Goal: Transaction & Acquisition: Purchase product/service

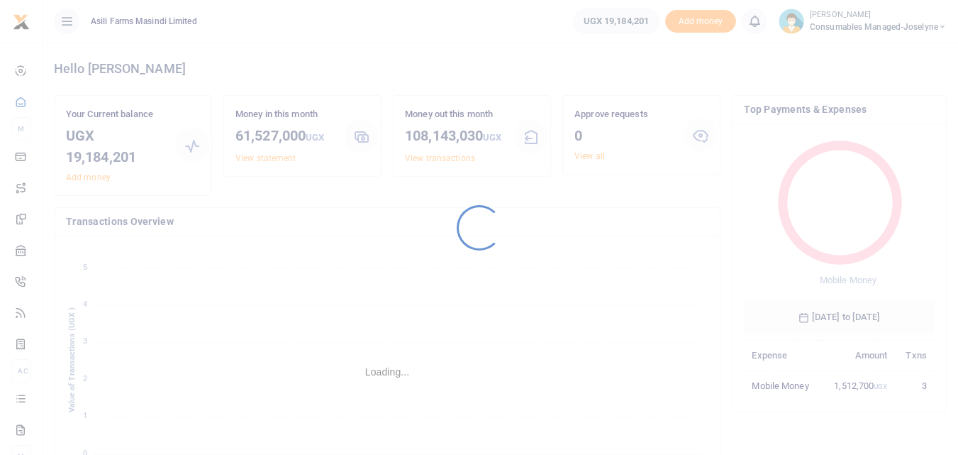
scroll to position [189, 180]
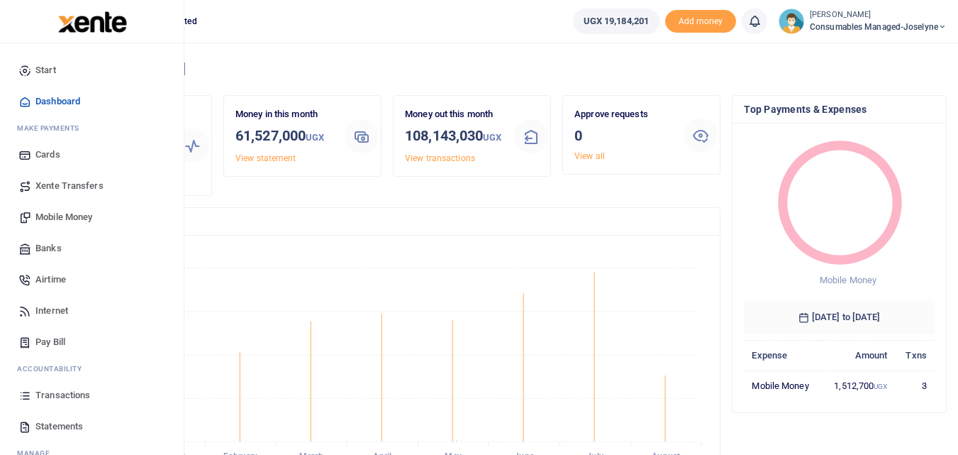
click at [29, 398] on icon at bounding box center [24, 395] width 13 height 13
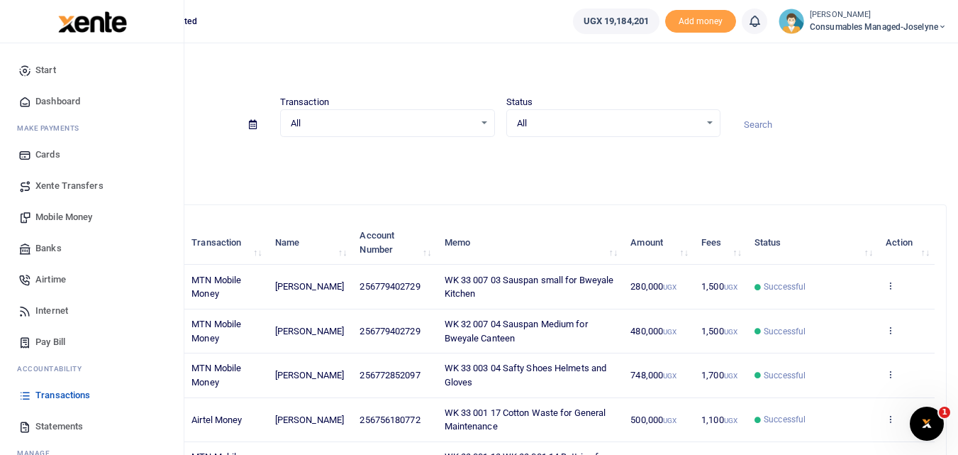
click at [53, 425] on span "Statements" at bounding box center [59, 426] width 48 height 14
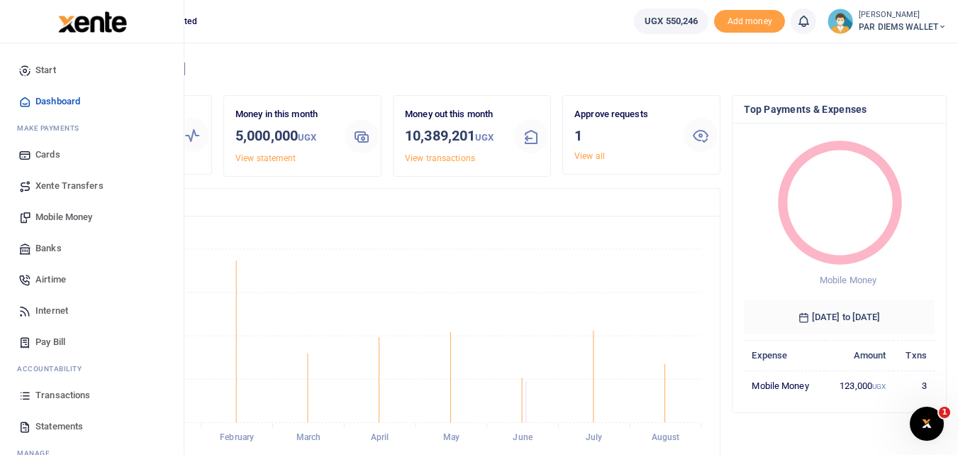
click at [34, 394] on link "Transactions" at bounding box center [91, 394] width 161 height 31
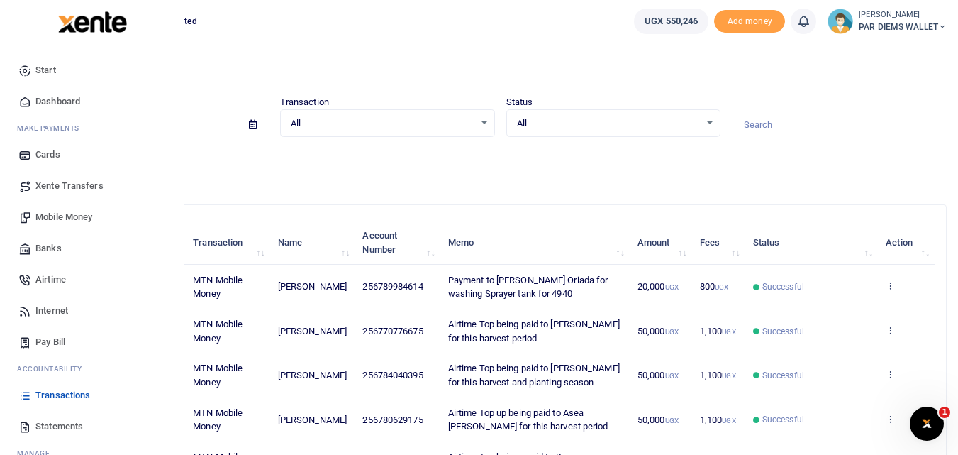
click at [79, 213] on span "Mobile Money" at bounding box center [63, 217] width 57 height 14
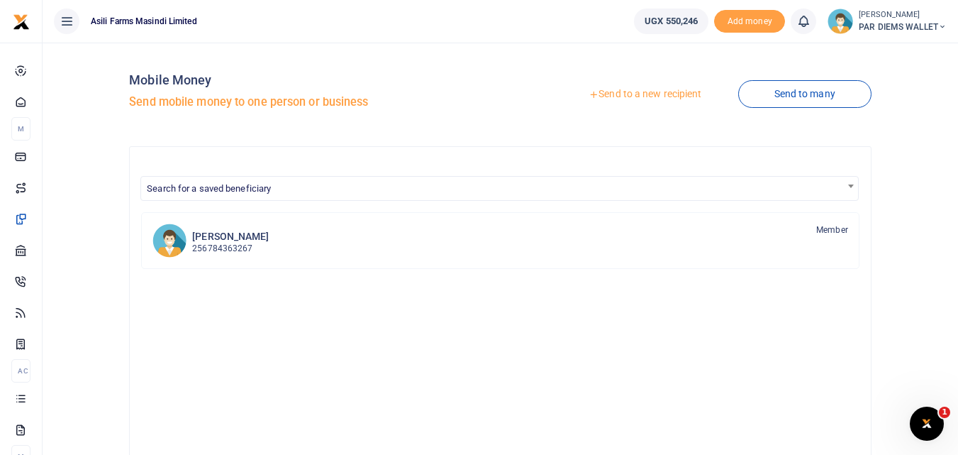
click at [631, 92] on link "Send to a new recipient" at bounding box center [644, 95] width 185 height 26
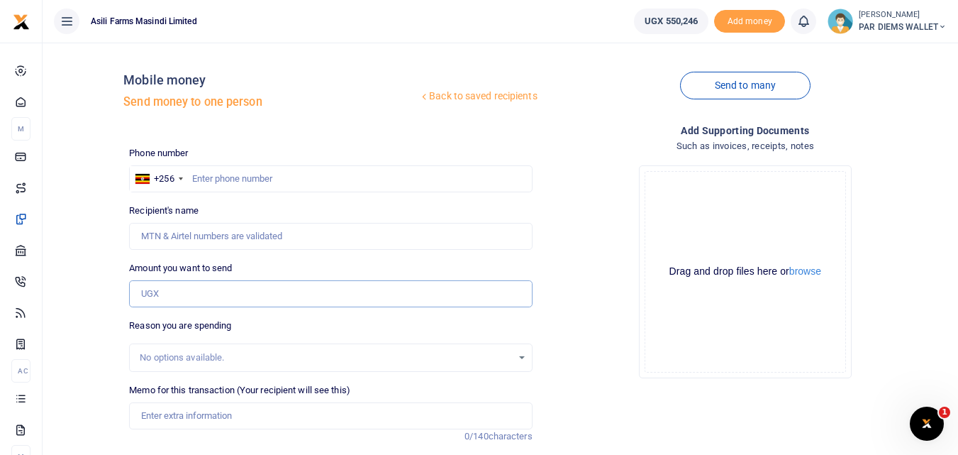
click at [209, 293] on input "Amount you want to send" at bounding box center [330, 293] width 403 height 27
paste input "0761058525"
type input "0761058525"
click at [225, 169] on input "text" at bounding box center [330, 178] width 403 height 27
type input "761058525"
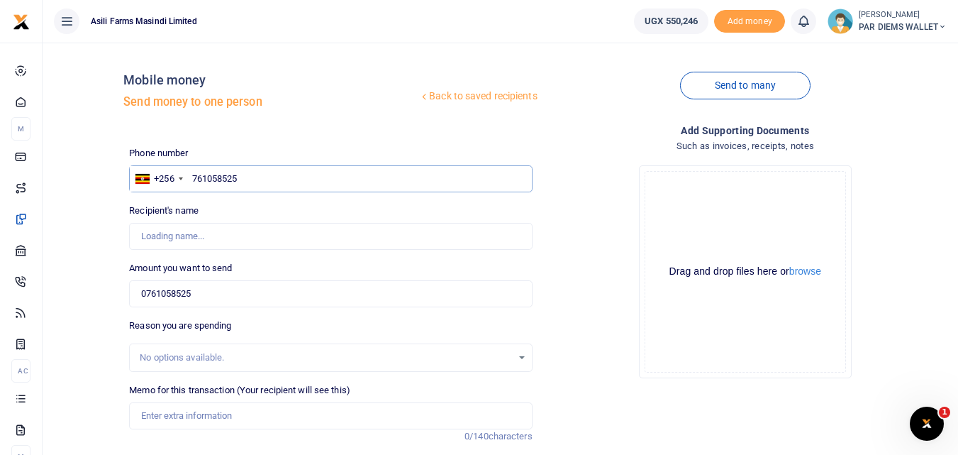
type input "Shara Aguti"
type input "7"
click at [220, 301] on input "0761058525" at bounding box center [330, 293] width 403 height 27
click at [262, 173] on input "761058525" at bounding box center [330, 178] width 403 height 27
type input "7"
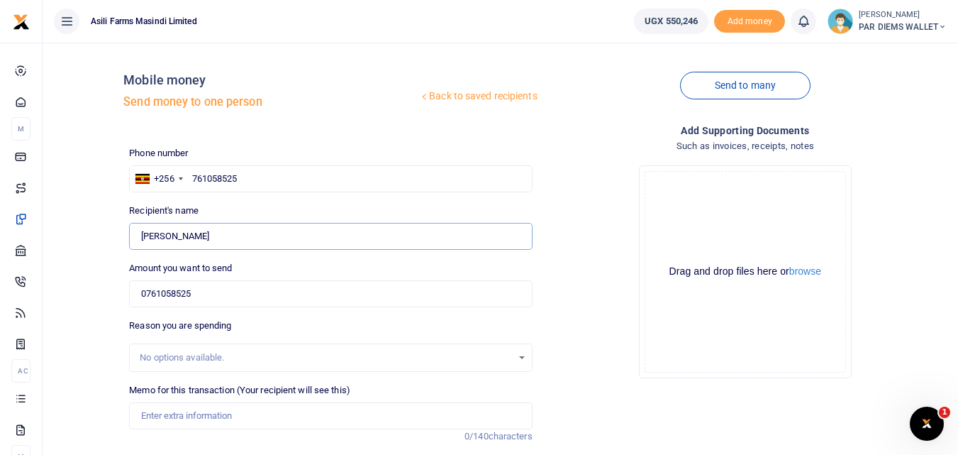
click at [216, 236] on input "Found" at bounding box center [330, 236] width 403 height 27
click at [213, 235] on input "Found" at bounding box center [330, 236] width 403 height 27
click at [261, 186] on input "761058525" at bounding box center [330, 178] width 403 height 27
type input "7"
type input "773671609"
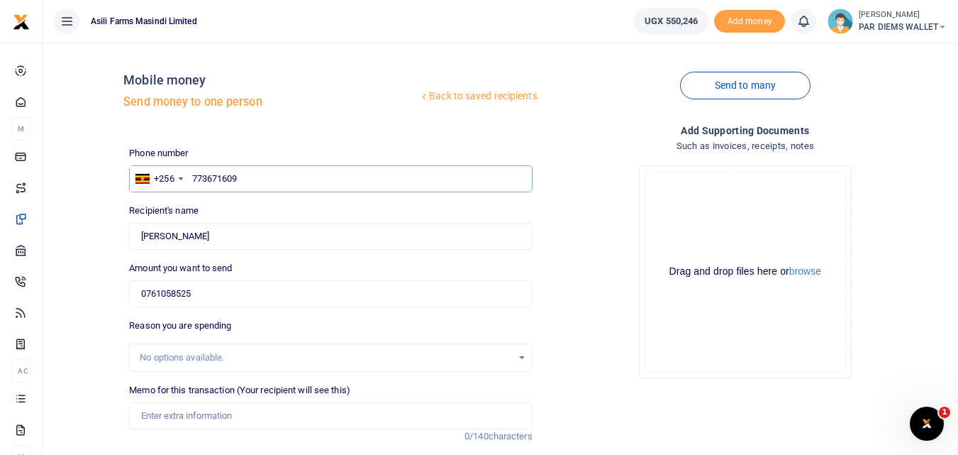
type input "Bbaale Rogers"
type input "773671609"
click at [237, 291] on input "0761058525" at bounding box center [330, 293] width 403 height 27
type input "0"
type input "30,000"
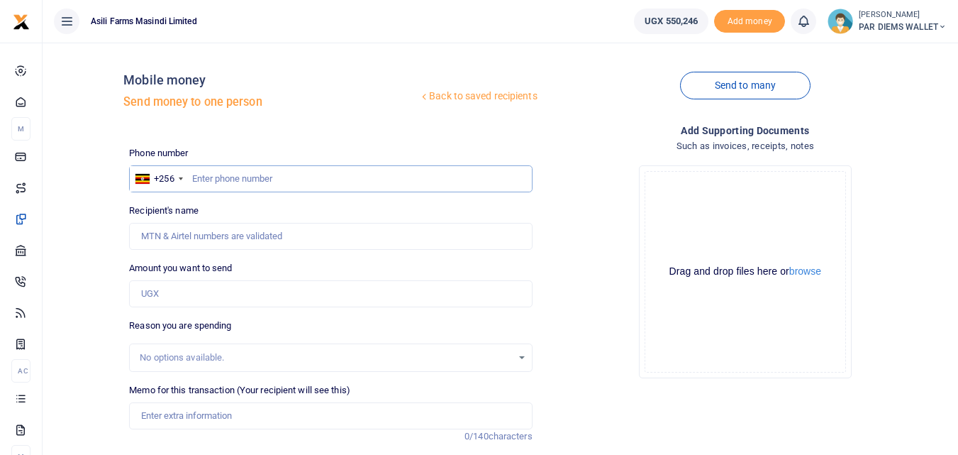
click at [212, 176] on input "text" at bounding box center [330, 178] width 403 height 27
type input "773671609"
type input "[PERSON_NAME]"
type input "773671609"
click at [171, 300] on input "Amount you want to send" at bounding box center [330, 293] width 403 height 27
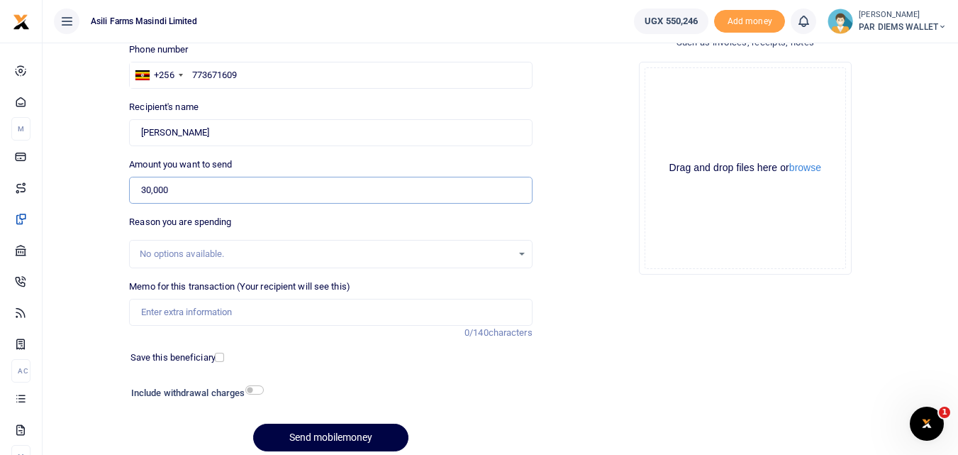
scroll to position [108, 0]
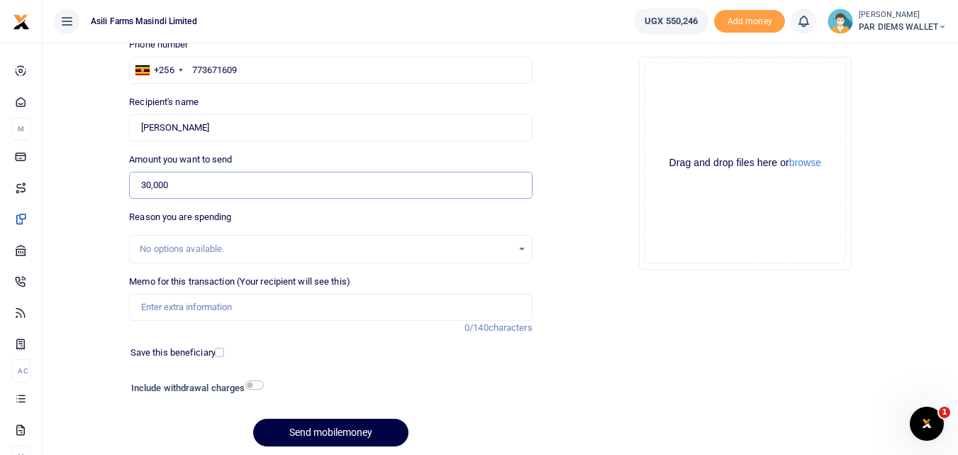
type input "30,000"
click at [204, 308] on input "Memo for this transaction (Your recipient will see this)" at bounding box center [330, 307] width 403 height 27
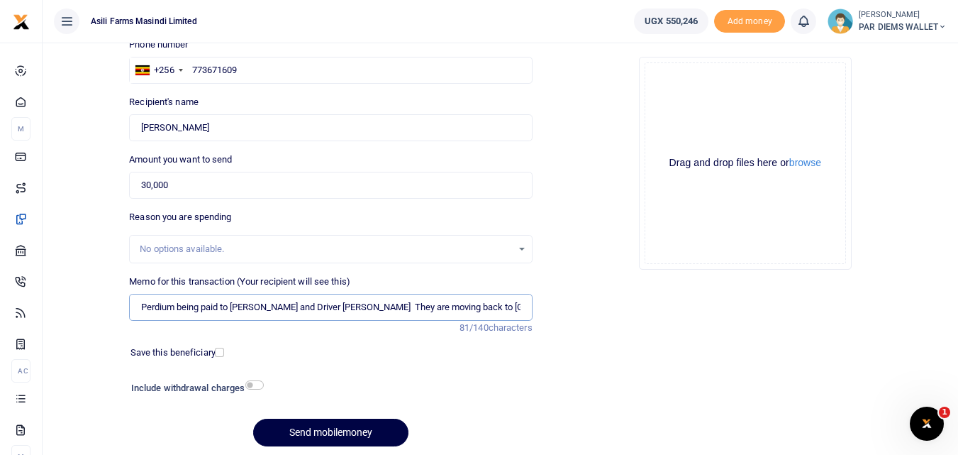
type input "Perdium being paid to [PERSON_NAME] and Driver [PERSON_NAME] They are moving ba…"
click at [667, 86] on div "Drag and drop files here or browse Powered by Uppy" at bounding box center [745, 162] width 201 height 201
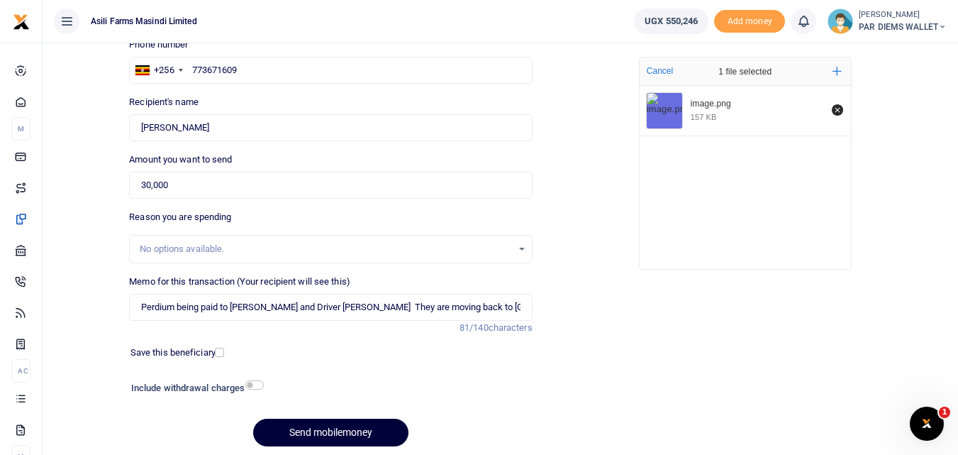
click at [354, 424] on button "Send mobilemoney" at bounding box center [330, 432] width 155 height 28
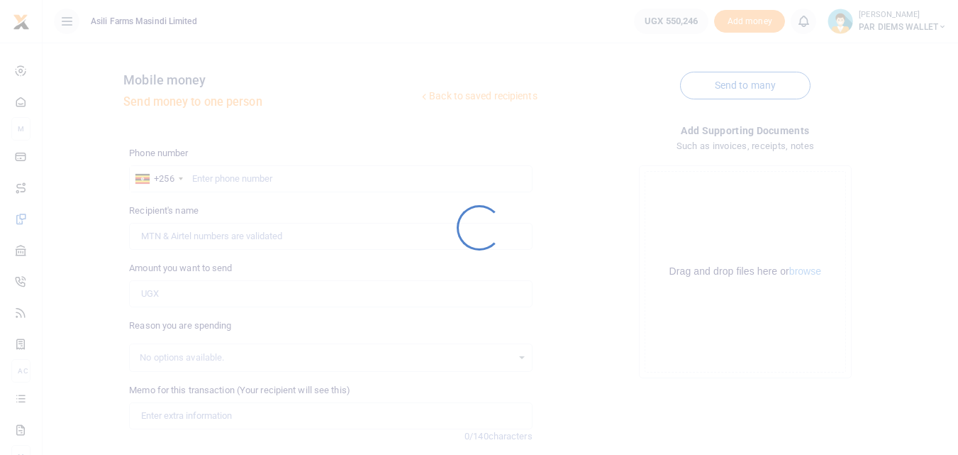
scroll to position [108, 0]
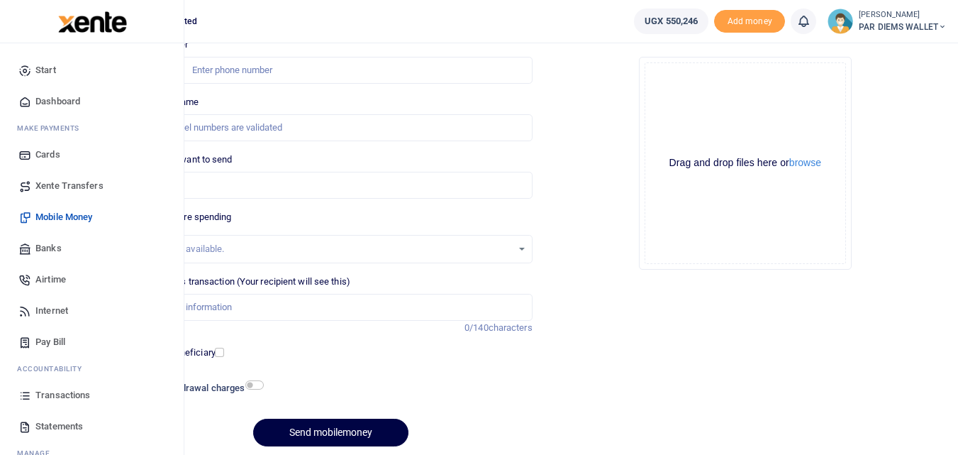
click at [32, 400] on link "Transactions" at bounding box center [91, 394] width 161 height 31
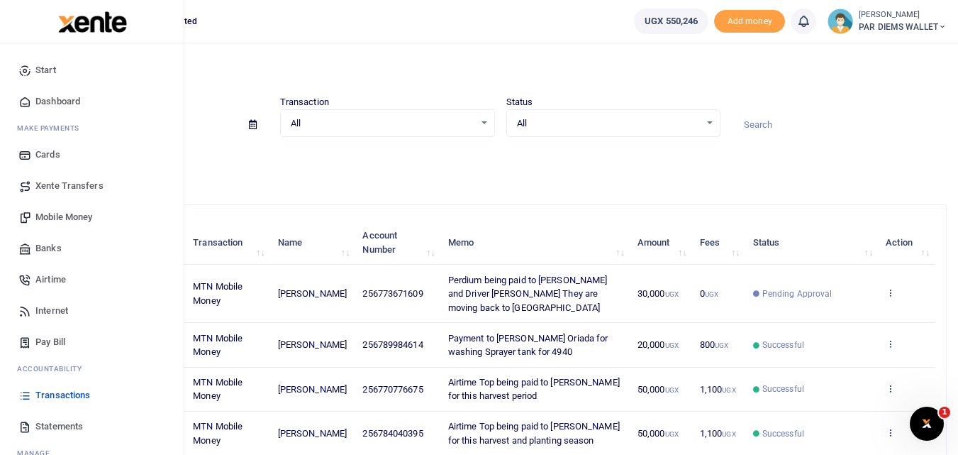
click at [58, 216] on span "Mobile Money" at bounding box center [63, 217] width 57 height 14
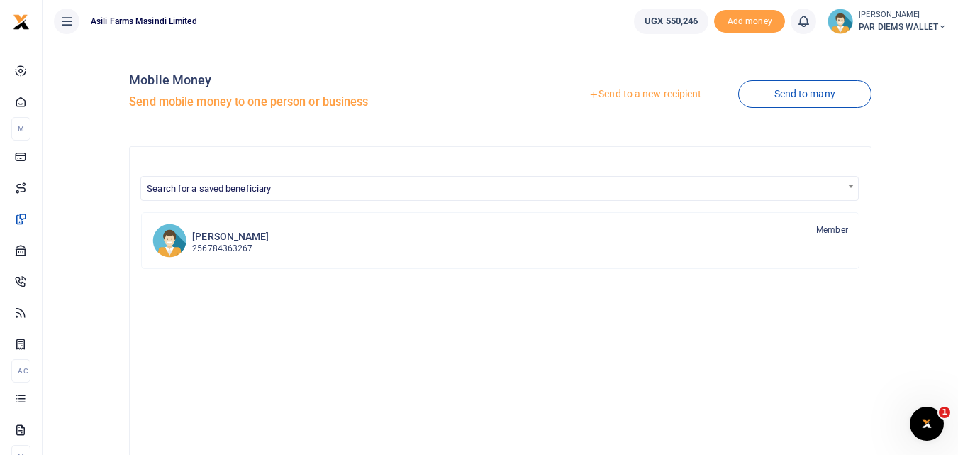
click at [613, 95] on link "Send to a new recipient" at bounding box center [644, 95] width 185 height 26
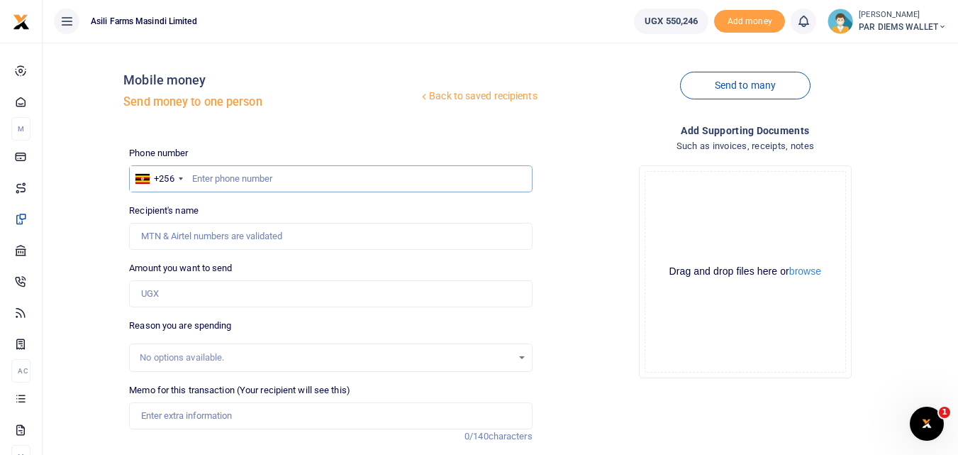
click at [199, 189] on input "text" at bounding box center [330, 178] width 403 height 27
type input "787483048"
type input "[PERSON_NAME]"
type input "787483048"
click at [211, 299] on input "Amount you want to send" at bounding box center [330, 293] width 403 height 27
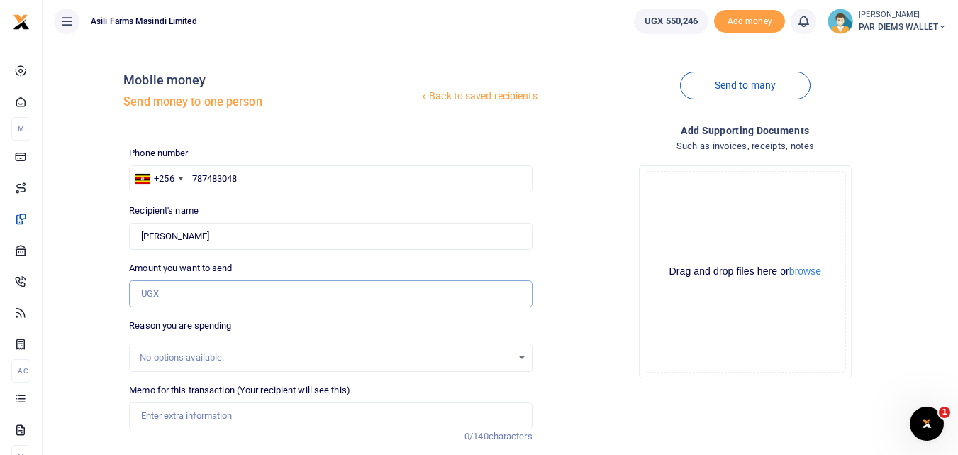
type input "3"
type input "40,000"
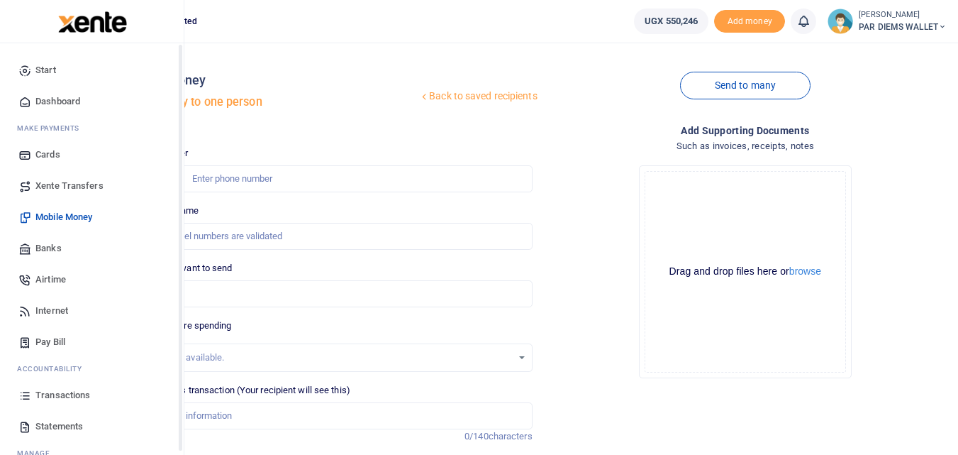
click at [21, 401] on icon at bounding box center [24, 395] width 13 height 13
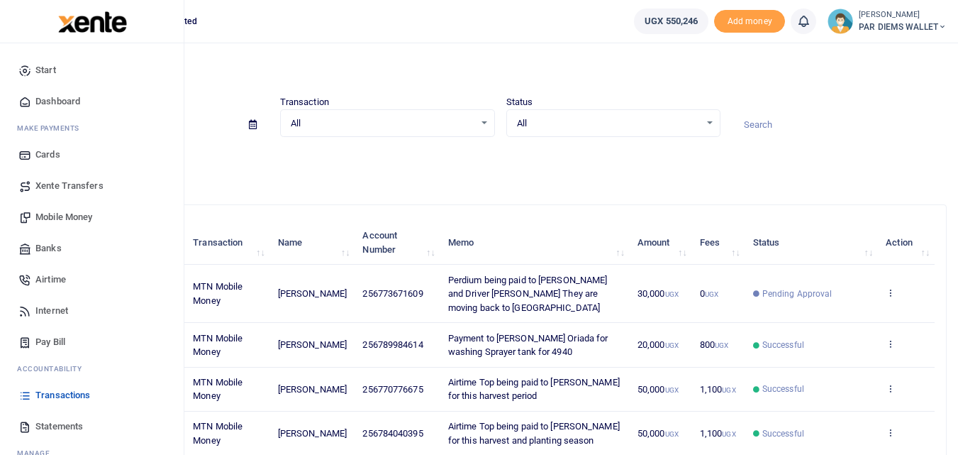
click at [67, 220] on span "Mobile Money" at bounding box center [63, 217] width 57 height 14
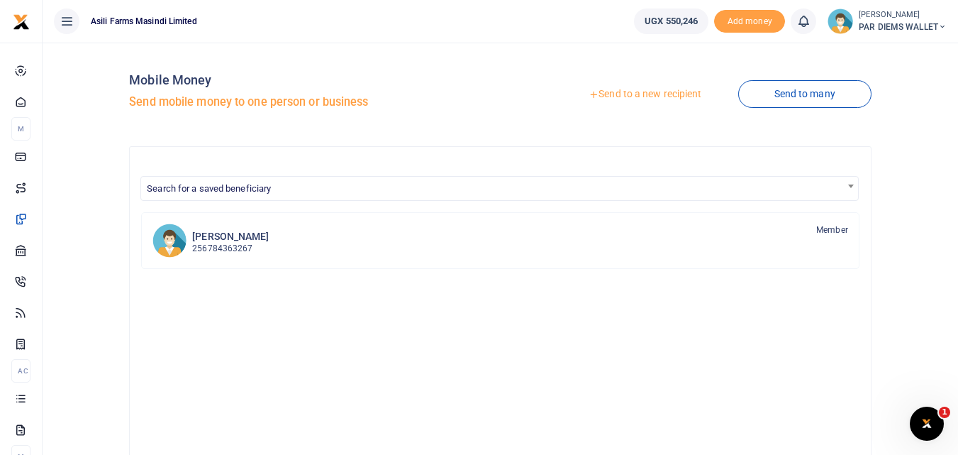
click at [637, 99] on link "Send to a new recipient" at bounding box center [644, 95] width 185 height 26
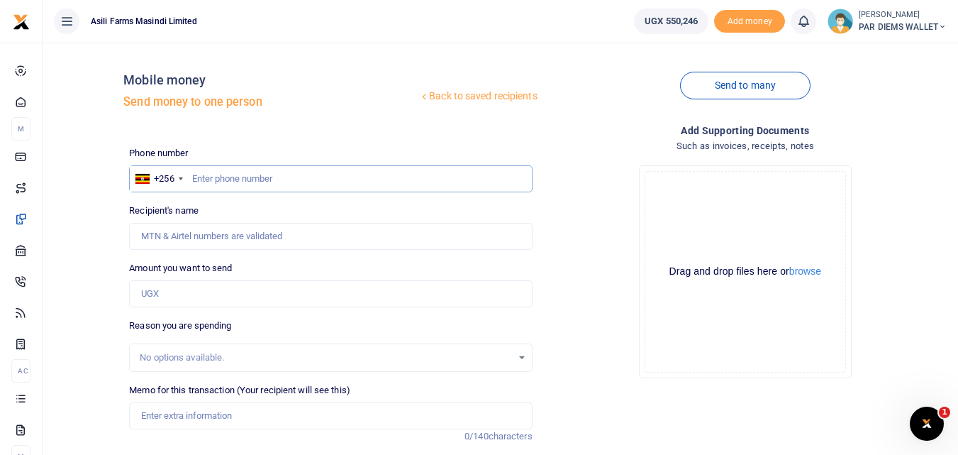
click at [228, 178] on input "text" at bounding box center [330, 178] width 403 height 27
click at [210, 181] on input "text" at bounding box center [330, 178] width 403 height 27
click at [259, 180] on input "787483048" at bounding box center [330, 178] width 403 height 27
type input "7"
click at [210, 228] on input "Recipient's name" at bounding box center [330, 236] width 403 height 27
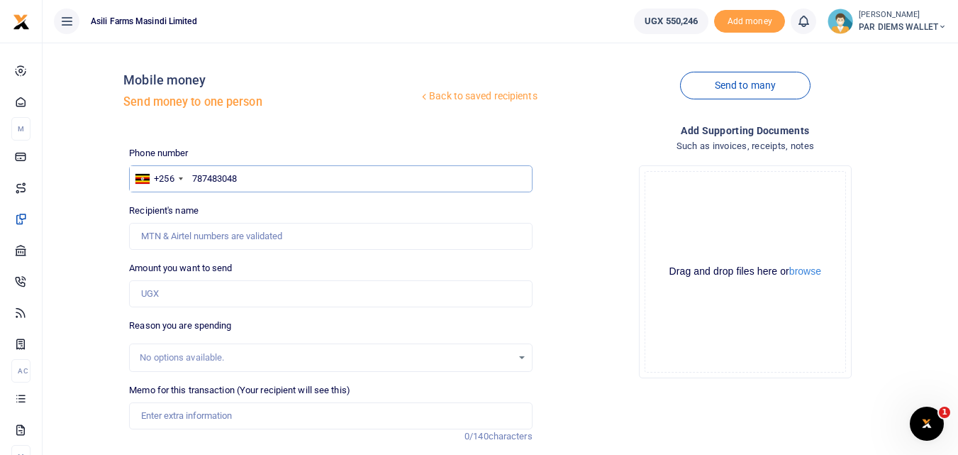
click at [271, 177] on input "787483048" at bounding box center [330, 178] width 403 height 27
type input "787483048"
type input "[PERSON_NAME]"
click at [179, 236] on input "Found" at bounding box center [330, 236] width 403 height 27
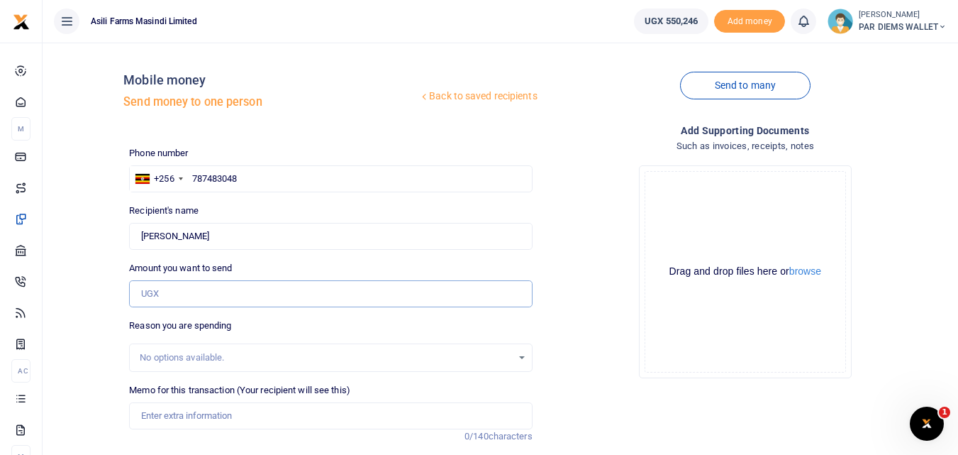
click at [191, 296] on input "Amount you want to send" at bounding box center [330, 293] width 403 height 27
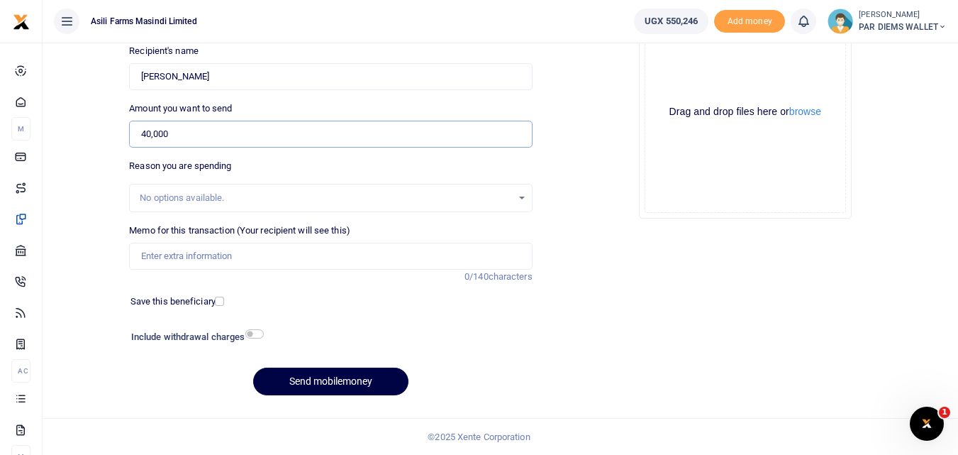
type input "40,000"
click at [201, 254] on input "Memo for this transaction (Your recipient will see this)" at bounding box center [330, 256] width 403 height 27
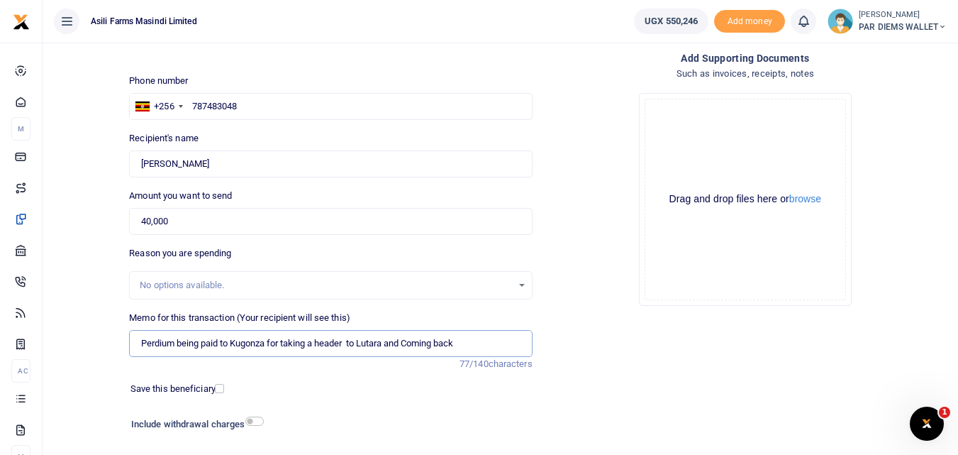
scroll to position [70, 0]
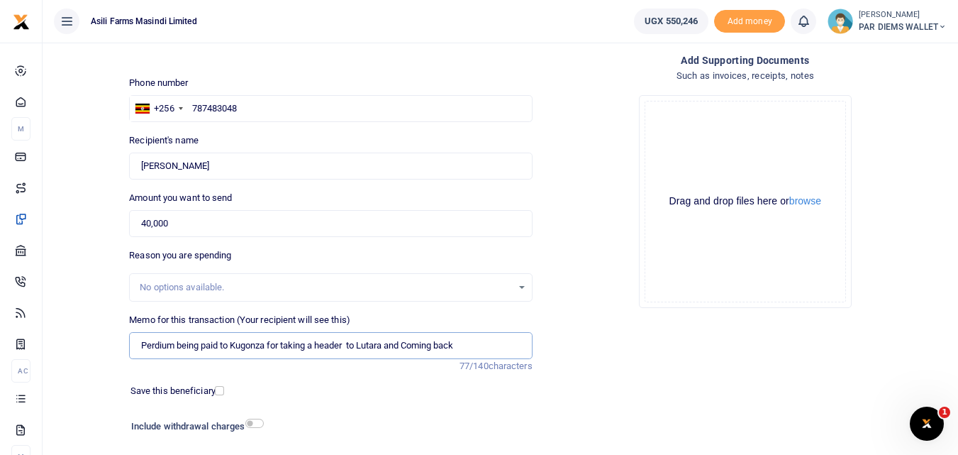
type input "Perdium being paid to Kugonza for taking a header to Lutara and Coming back"
click at [688, 137] on div "Drag and drop files here or browse Powered by Uppy" at bounding box center [745, 201] width 201 height 201
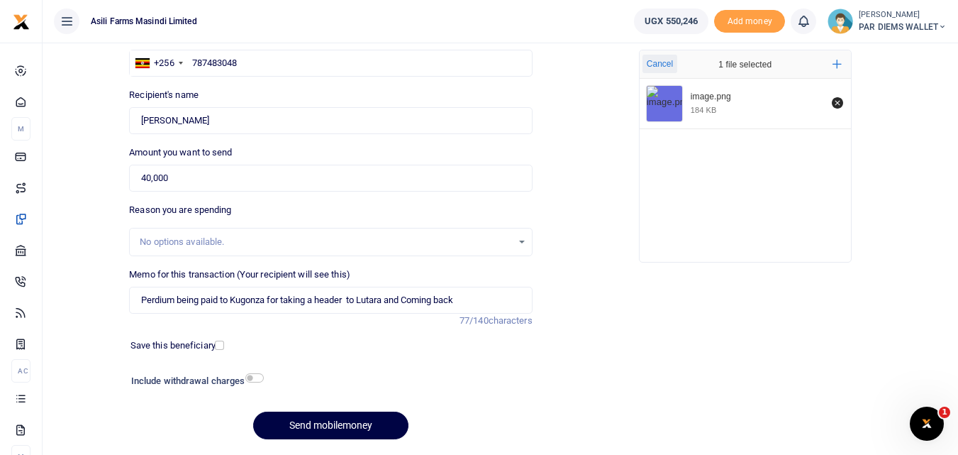
scroll to position [117, 0]
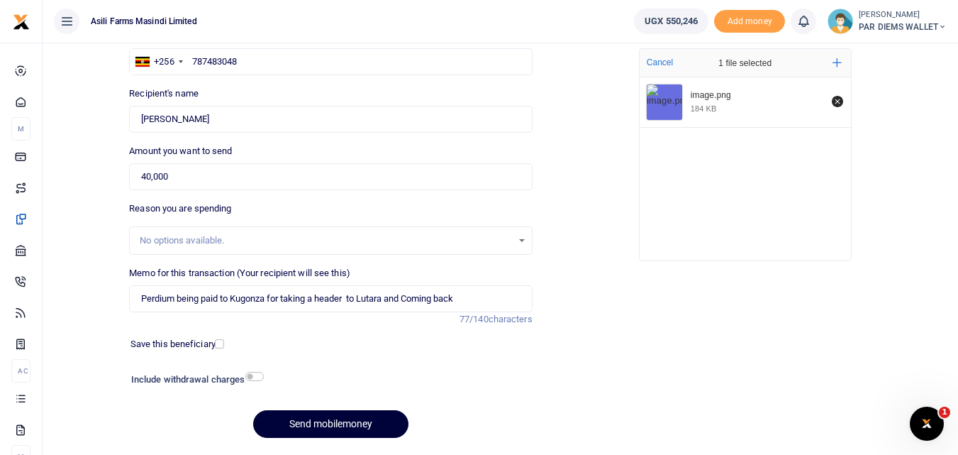
click at [307, 425] on button "Send mobilemoney" at bounding box center [330, 424] width 155 height 28
click at [307, 425] on div "Initiating" at bounding box center [330, 424] width 403 height 28
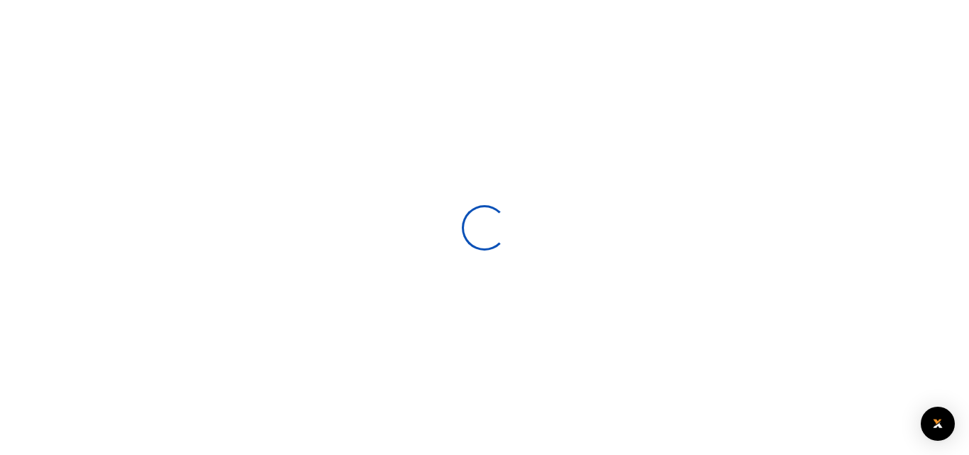
select select
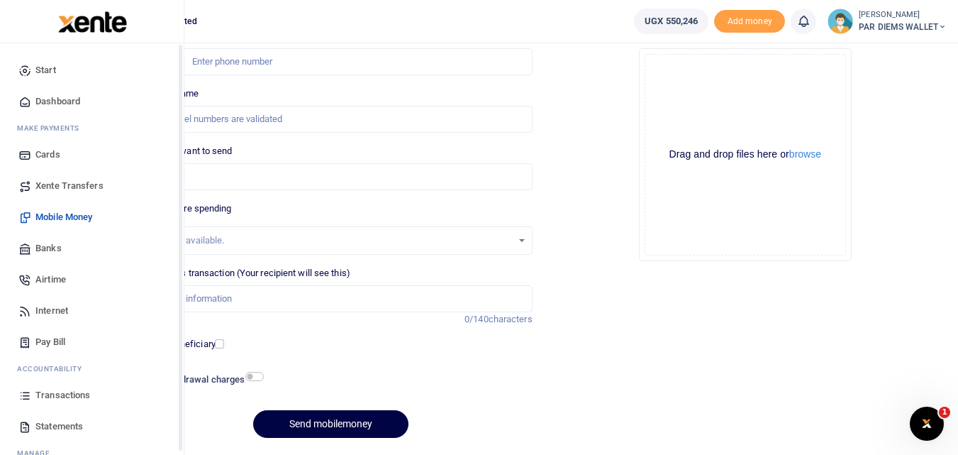
click at [26, 399] on icon at bounding box center [24, 395] width 13 height 13
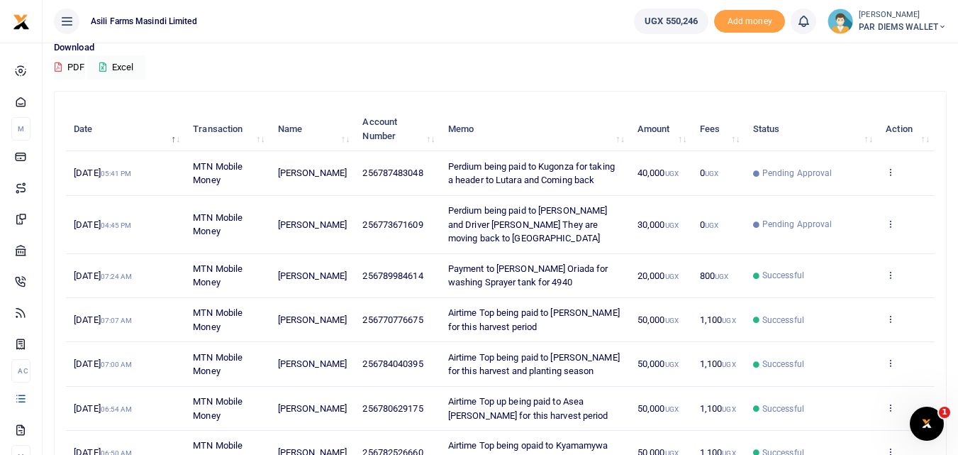
scroll to position [119, 0]
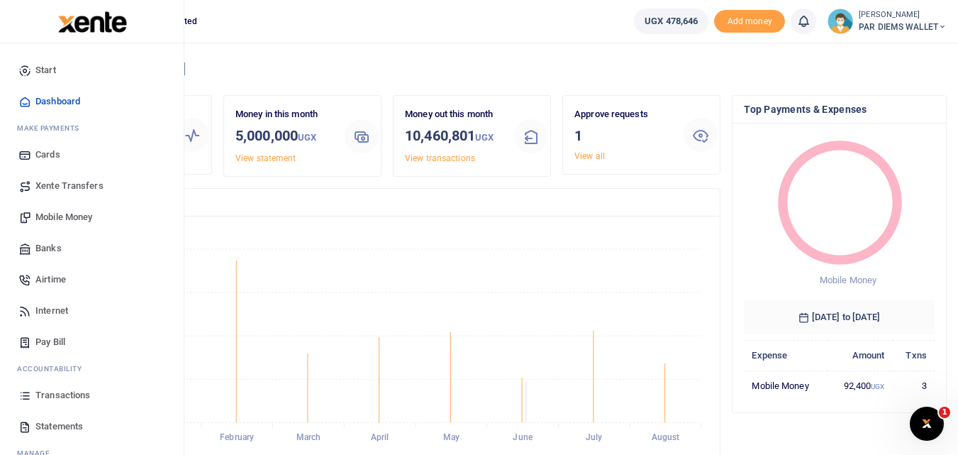
click at [64, 213] on span "Mobile Money" at bounding box center [63, 217] width 57 height 14
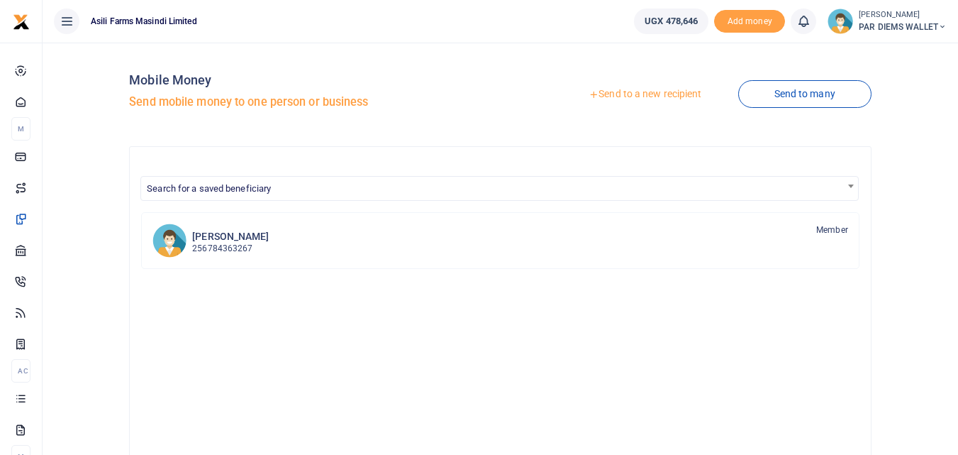
click at [637, 91] on link "Send to a new recipient" at bounding box center [644, 95] width 185 height 26
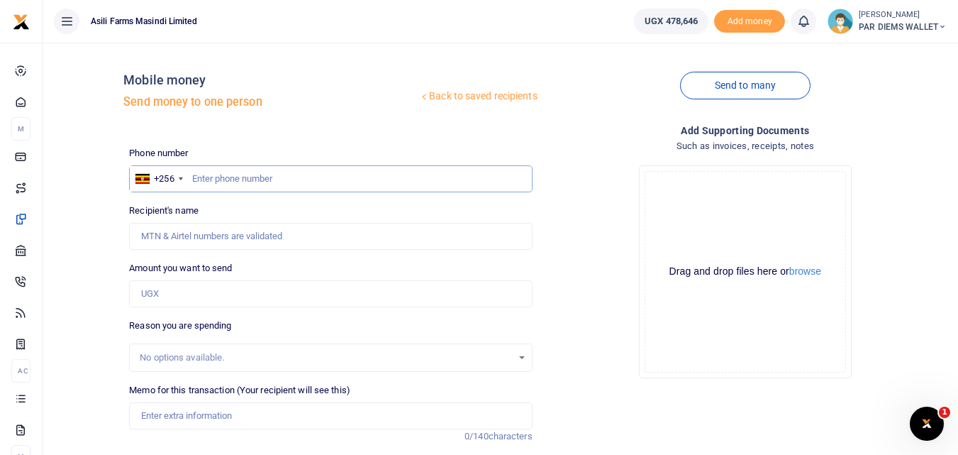
click at [218, 181] on input "text" at bounding box center [330, 178] width 403 height 27
type input "772855027"
type input "[PERSON_NAME]"
type input "772855027"
click at [184, 298] on input "Amount you want to send" at bounding box center [330, 293] width 403 height 27
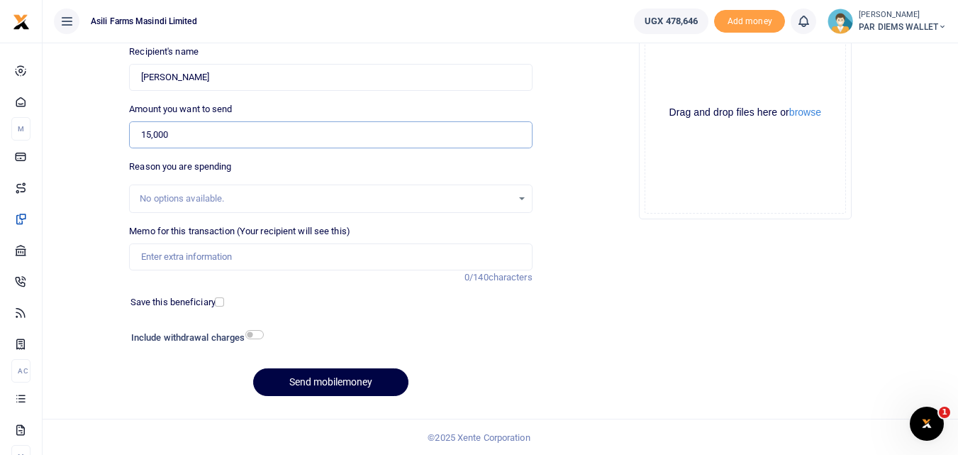
scroll to position [160, 0]
type input "15,000"
click at [167, 260] on input "Memo for this transaction (Your recipient will see this)" at bounding box center [330, 256] width 403 height 27
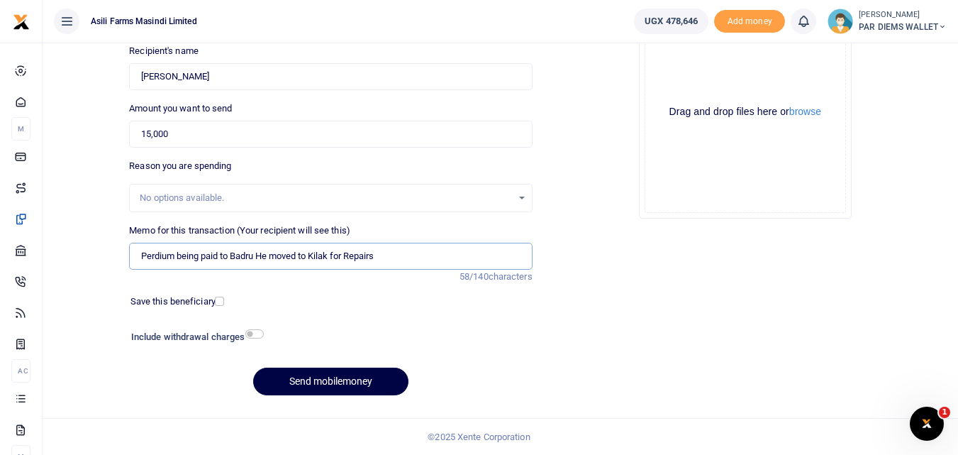
click at [312, 259] on input "Perdium being paid to Badru He moved to Kilak for Repairs" at bounding box center [330, 256] width 403 height 27
click at [454, 259] on input "Perdium being paid to Badru He moved with Dinus to Kilak for Repairs" at bounding box center [330, 256] width 403 height 27
type input "Perdium being paid to Badru He moved with Dinus to Kilak for Repairs"
click at [335, 379] on button "Send mobilemoney" at bounding box center [330, 381] width 155 height 28
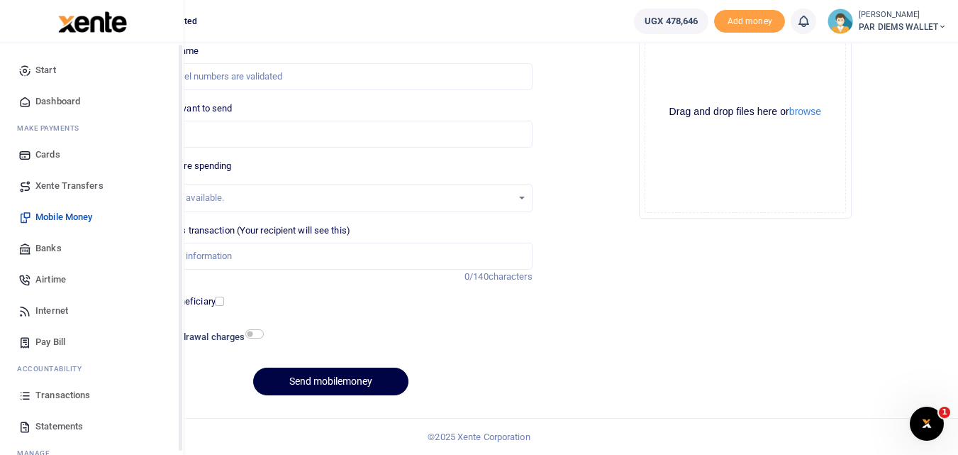
click at [21, 398] on icon at bounding box center [24, 395] width 13 height 13
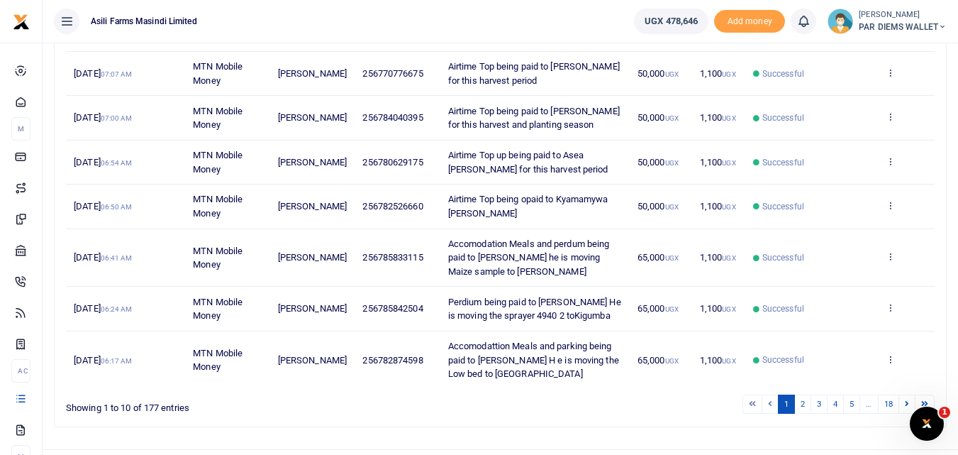
scroll to position [391, 0]
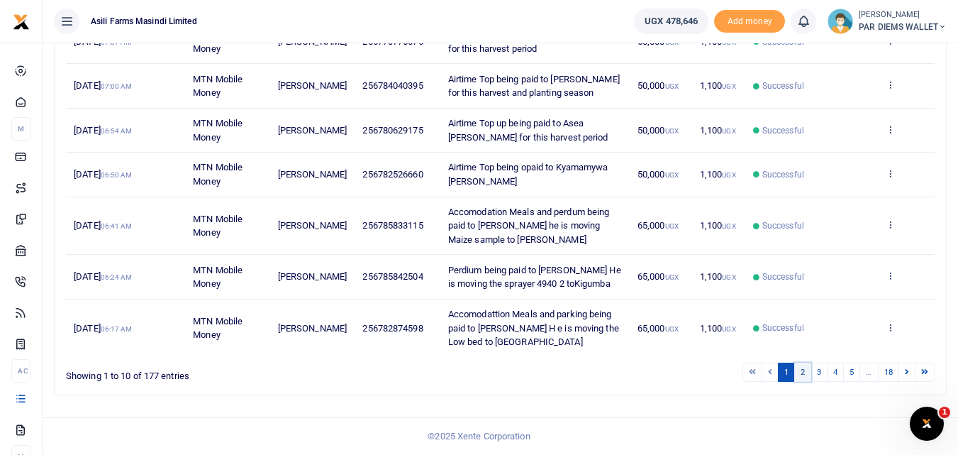
click at [803, 374] on link "2" at bounding box center [802, 371] width 17 height 19
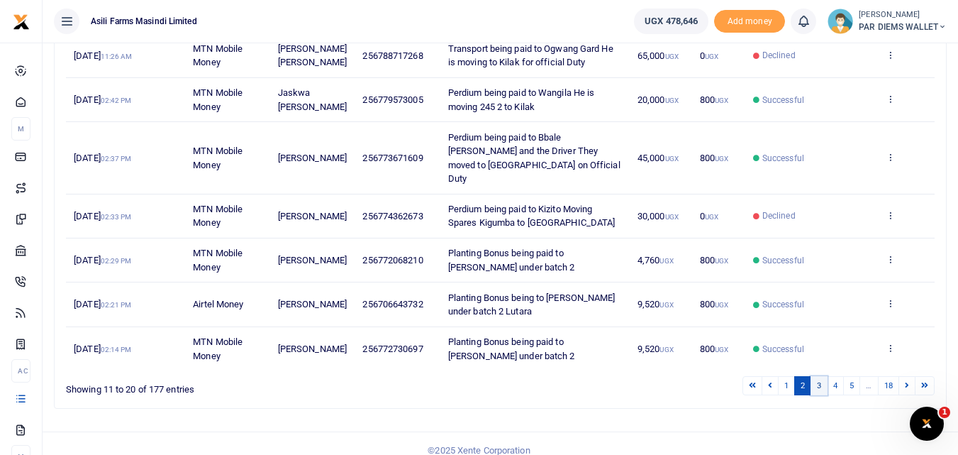
click at [820, 376] on link "3" at bounding box center [818, 385] width 17 height 19
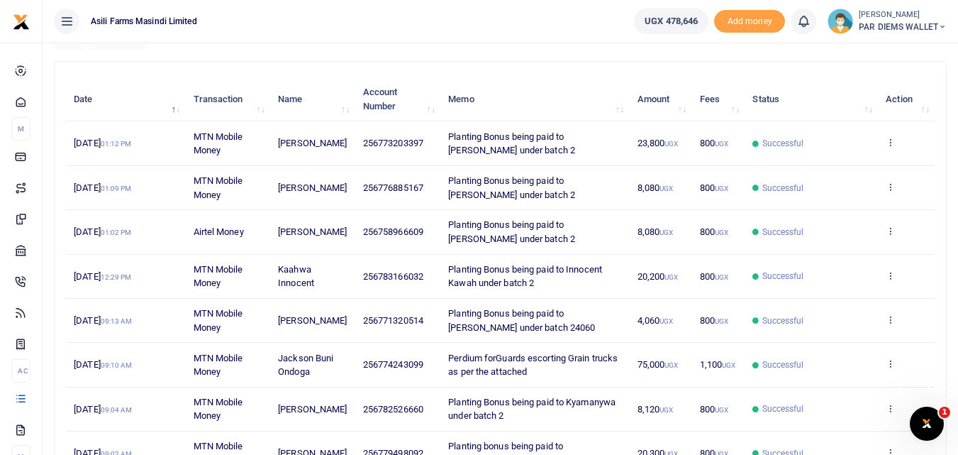
scroll to position [125, 0]
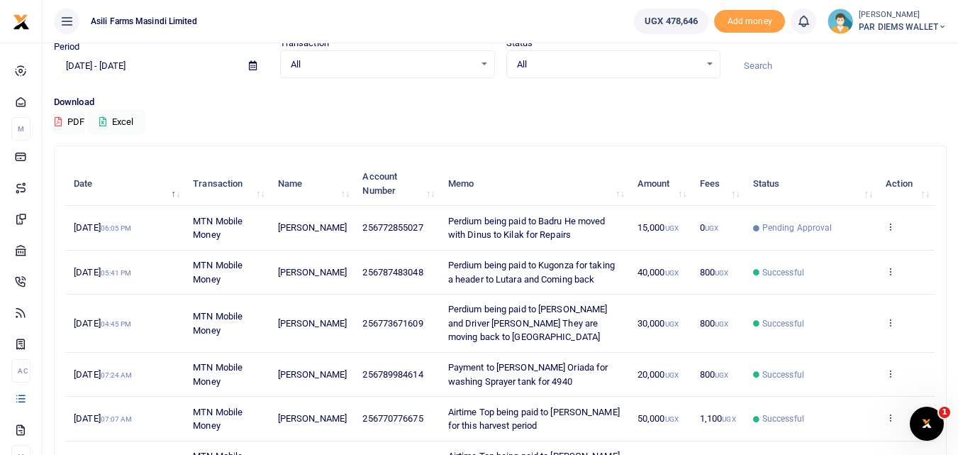
scroll to position [57, 0]
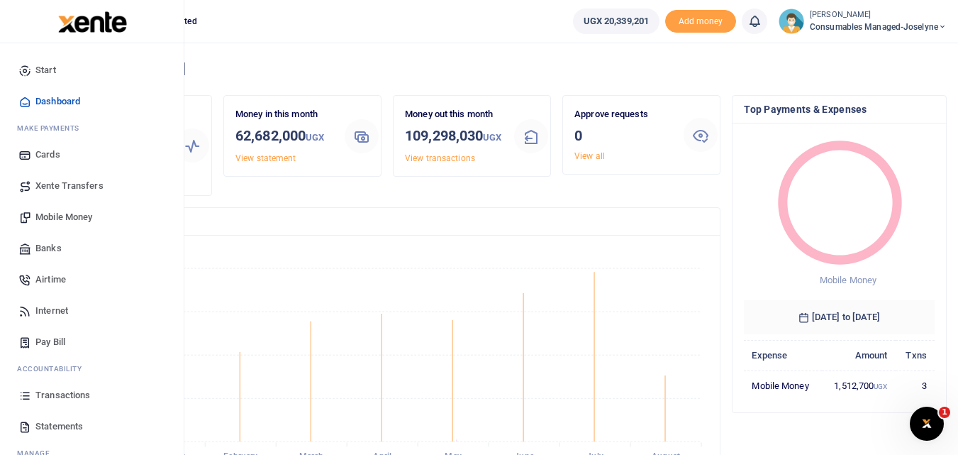
click at [46, 428] on span "Statements" at bounding box center [59, 426] width 48 height 14
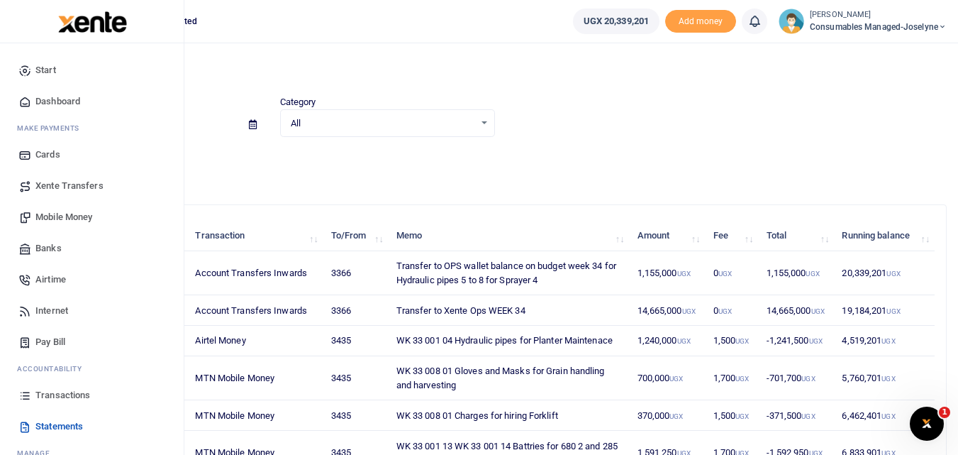
click at [60, 219] on span "Mobile Money" at bounding box center [63, 217] width 57 height 14
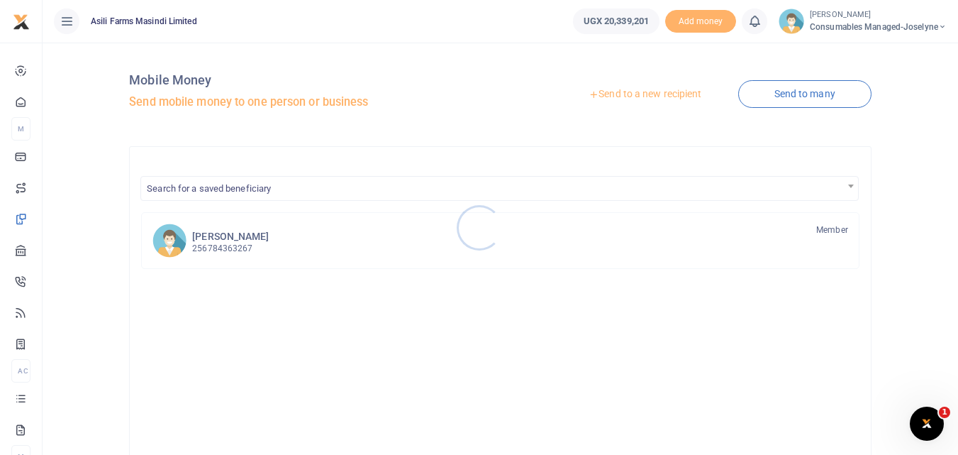
click at [643, 78] on div at bounding box center [479, 227] width 958 height 455
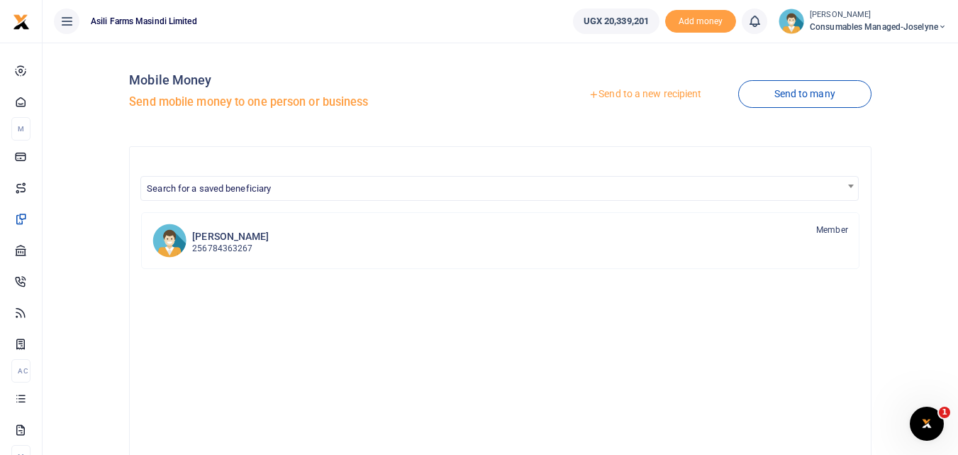
click at [628, 89] on link "Send to a new recipient" at bounding box center [644, 95] width 185 height 26
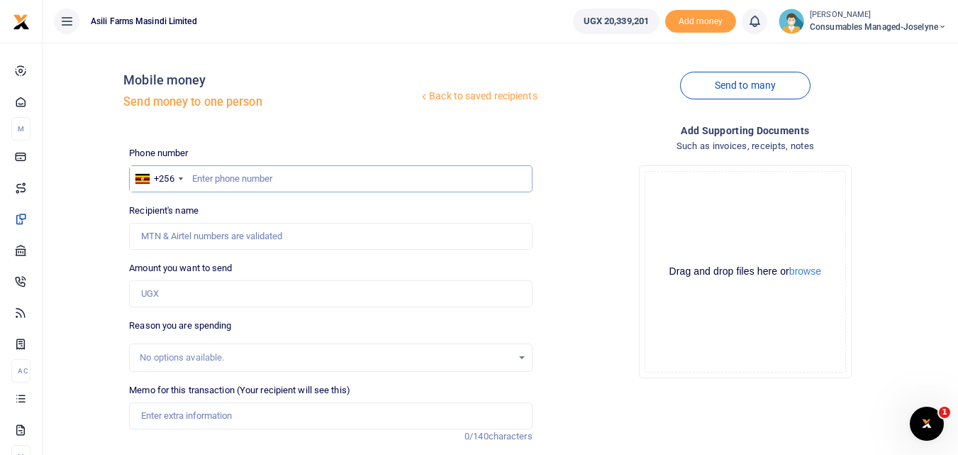
click at [223, 173] on input "text" at bounding box center [330, 178] width 403 height 27
click at [204, 179] on input "text" at bounding box center [330, 178] width 403 height 27
type input "776001421"
type input "Jane Aruho"
type input "776001421"
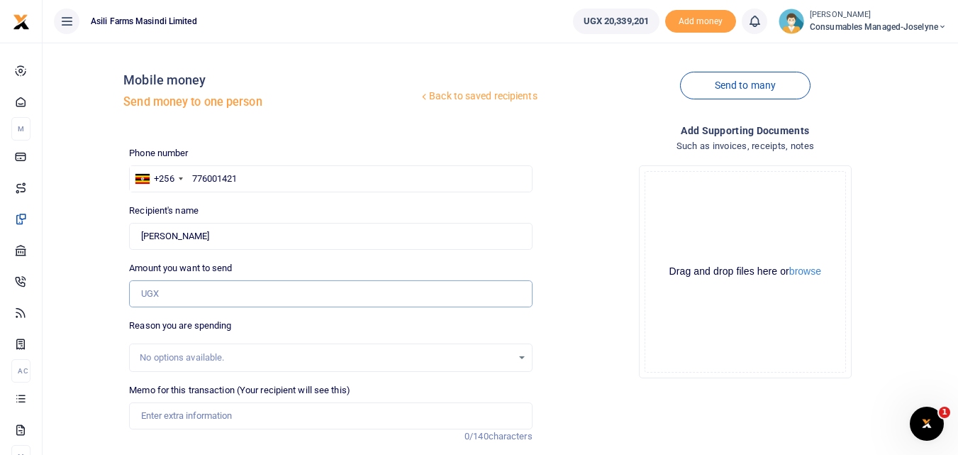
click at [190, 300] on input "Amount you want to send" at bounding box center [330, 293] width 403 height 27
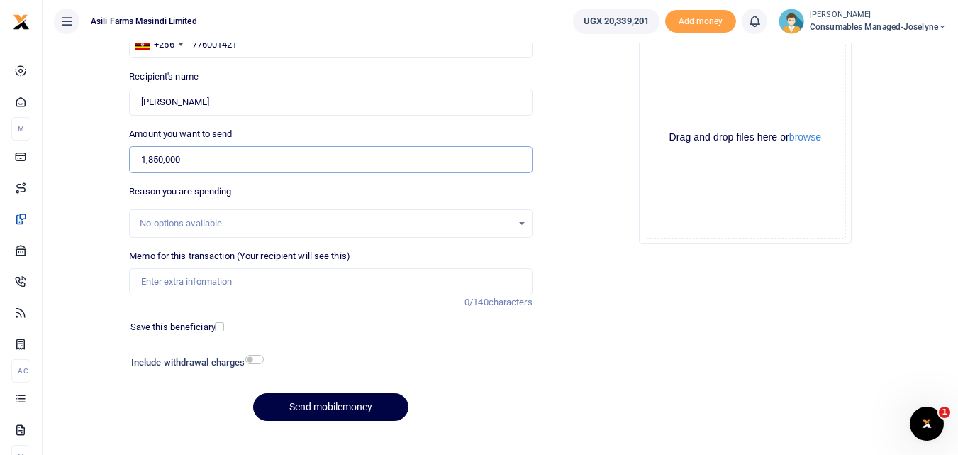
scroll to position [135, 0]
type input "1,850,000"
click at [257, 279] on input "Memo for this transaction (Your recipient will see this)" at bounding box center [330, 280] width 403 height 27
click at [151, 276] on input "Memo for this transaction (Your recipient will see this)" at bounding box center [330, 280] width 403 height 27
paste input "WK 33/002 / 01"
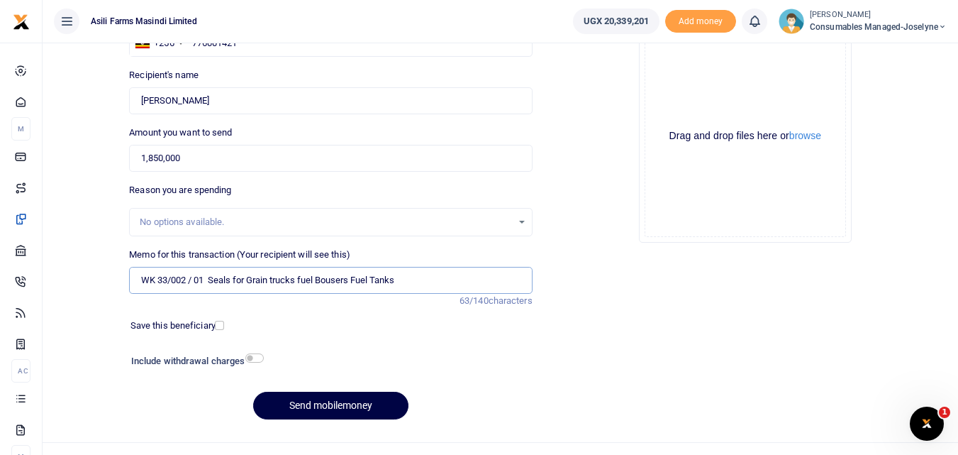
click at [248, 283] on input "WK 33/002 / 01 Seals for Grain trucks fuel Bousers Fuel Tanks" at bounding box center [330, 280] width 403 height 27
click at [330, 411] on button "Send mobilemoney" at bounding box center [330, 405] width 155 height 28
click at [196, 282] on input "WK 33/002 / 01 Seals used Grain trucks fuel Bousers Fuel Tanks" at bounding box center [330, 280] width 403 height 27
type input "WK 33 002 01 Seals used Grain trucks fuel Bousers Fuel Tanks"
click at [316, 403] on button "Send mobilemoney" at bounding box center [330, 405] width 155 height 28
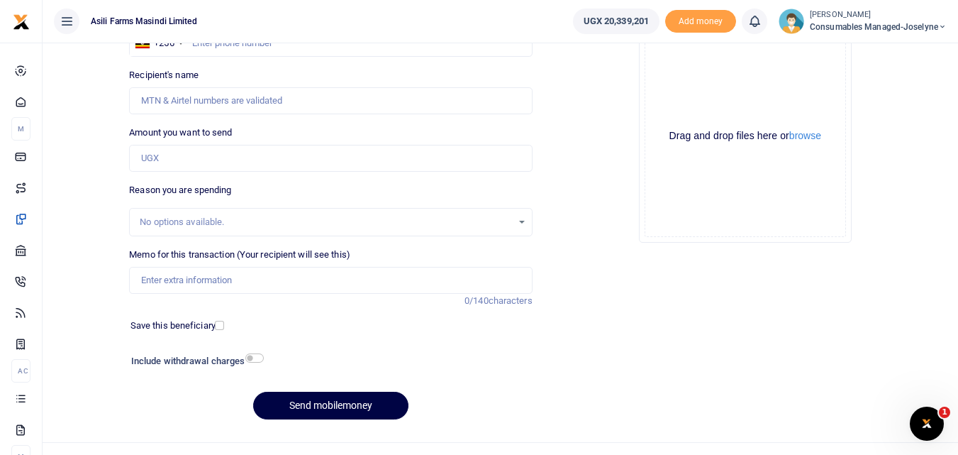
scroll to position [135, 0]
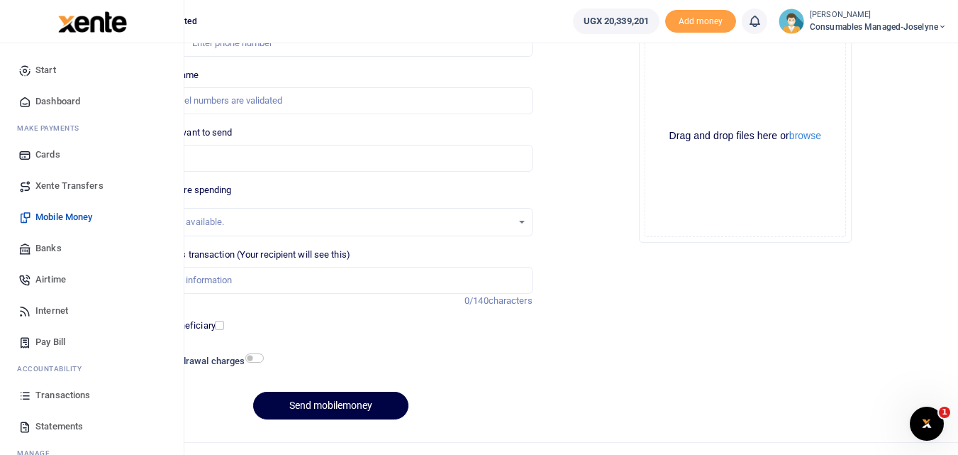
click at [18, 392] on link "Transactions" at bounding box center [91, 394] width 161 height 31
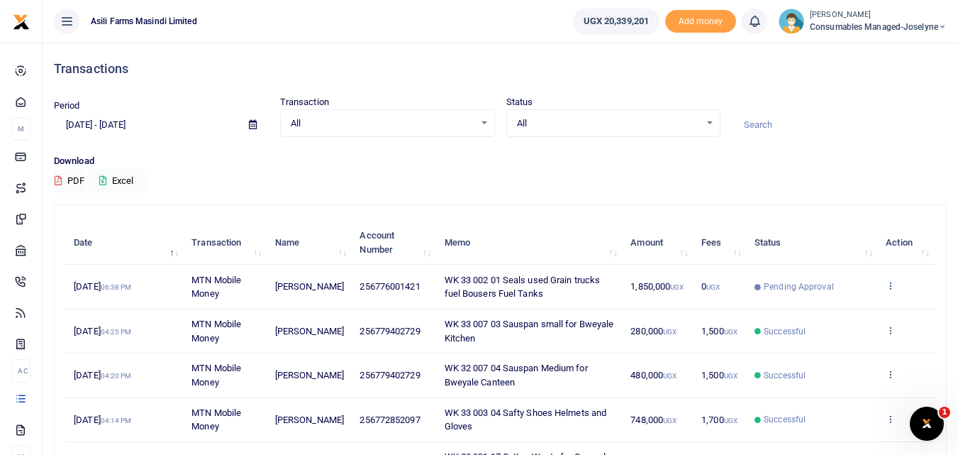
click at [892, 284] on icon at bounding box center [890, 285] width 9 height 10
click at [852, 307] on link "View details" at bounding box center [838, 309] width 112 height 20
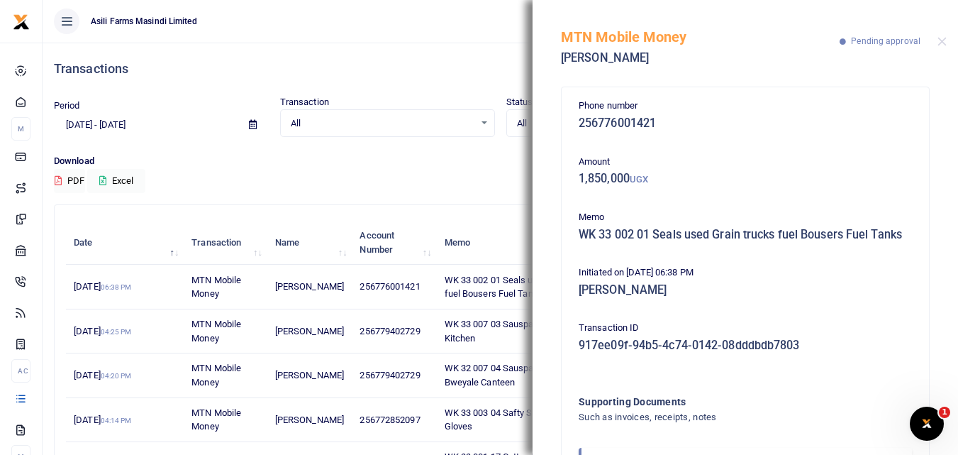
scroll to position [99, 0]
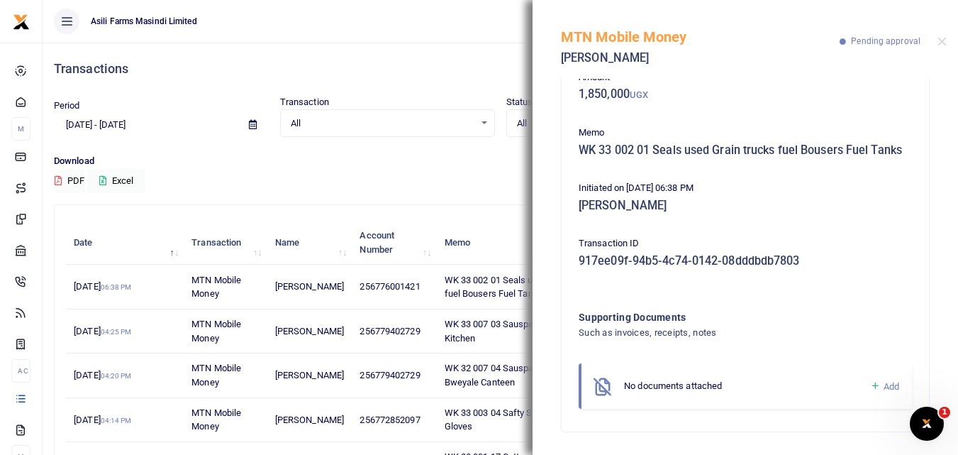
click at [870, 383] on icon at bounding box center [875, 385] width 11 height 13
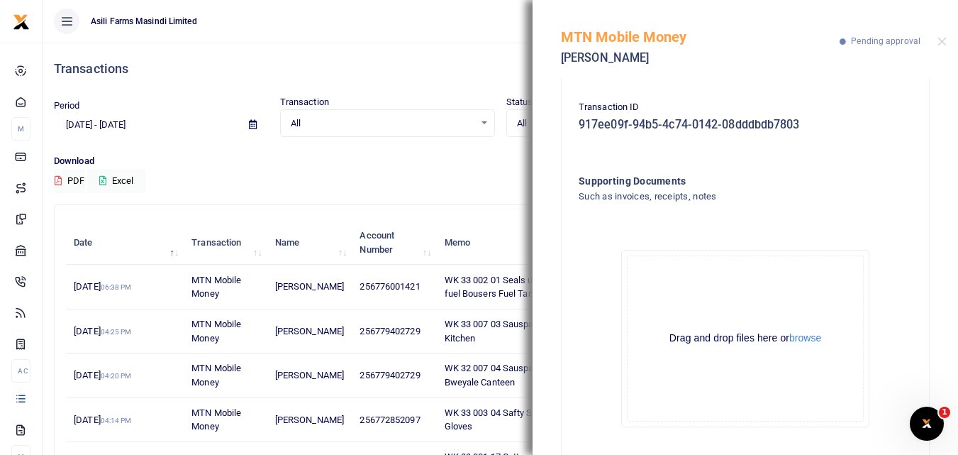
scroll to position [258, 0]
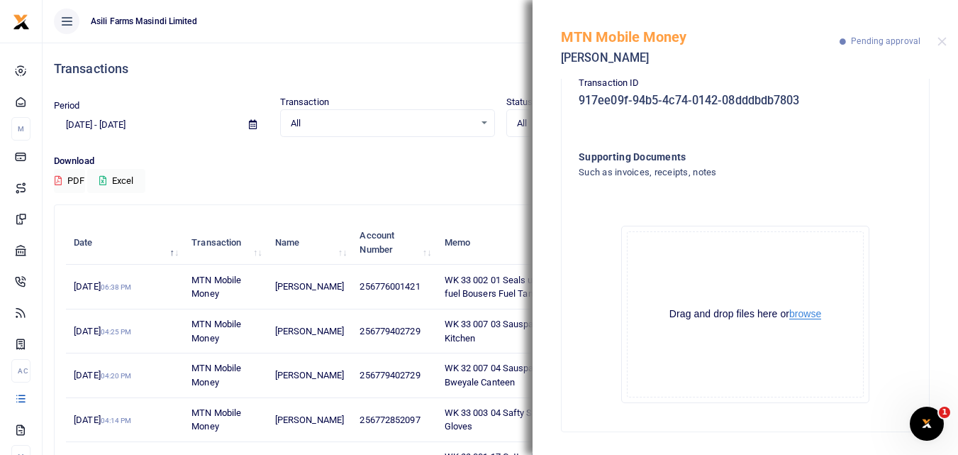
click at [801, 310] on button "browse" at bounding box center [805, 313] width 32 height 11
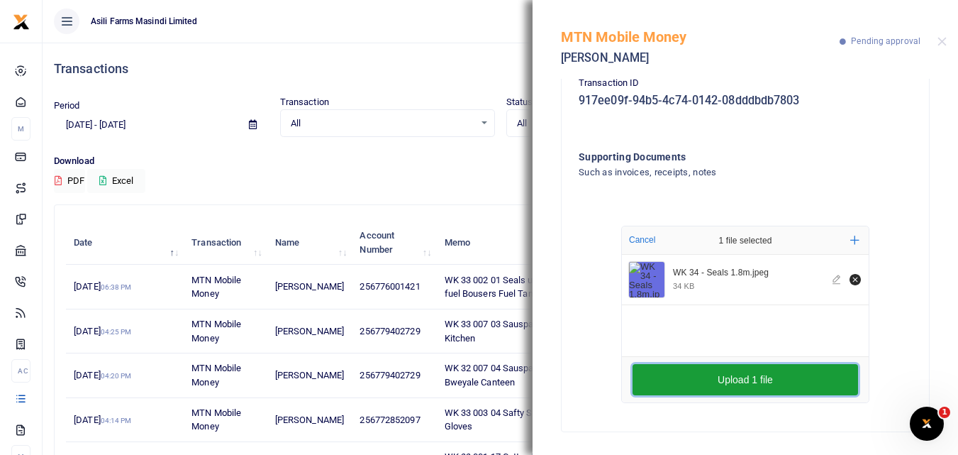
click at [673, 380] on button "Upload 1 file" at bounding box center [744, 379] width 225 height 31
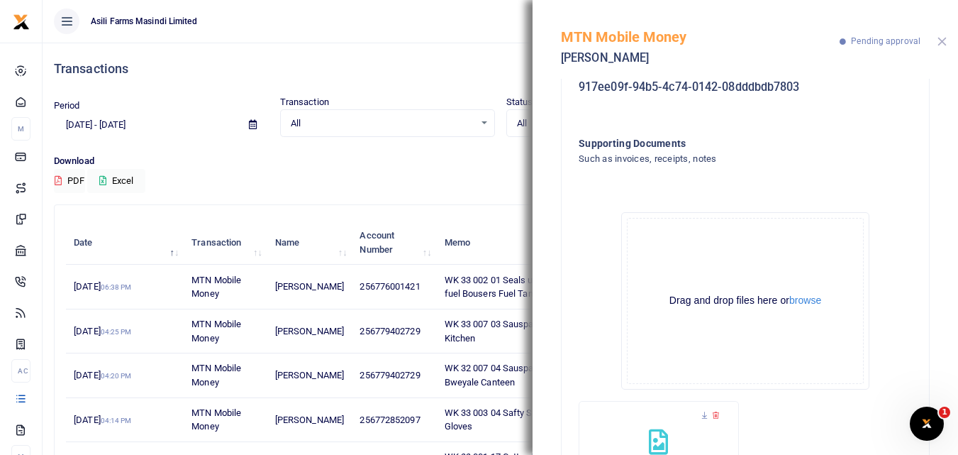
click at [940, 39] on button "Close" at bounding box center [941, 41] width 9 height 9
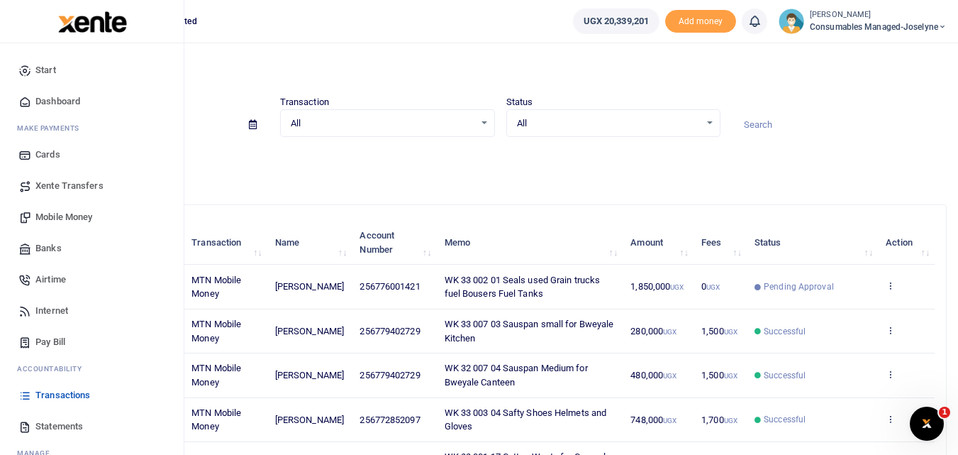
click at [72, 214] on span "Mobile Money" at bounding box center [63, 217] width 57 height 14
